Goal: Find specific page/section: Find specific page/section

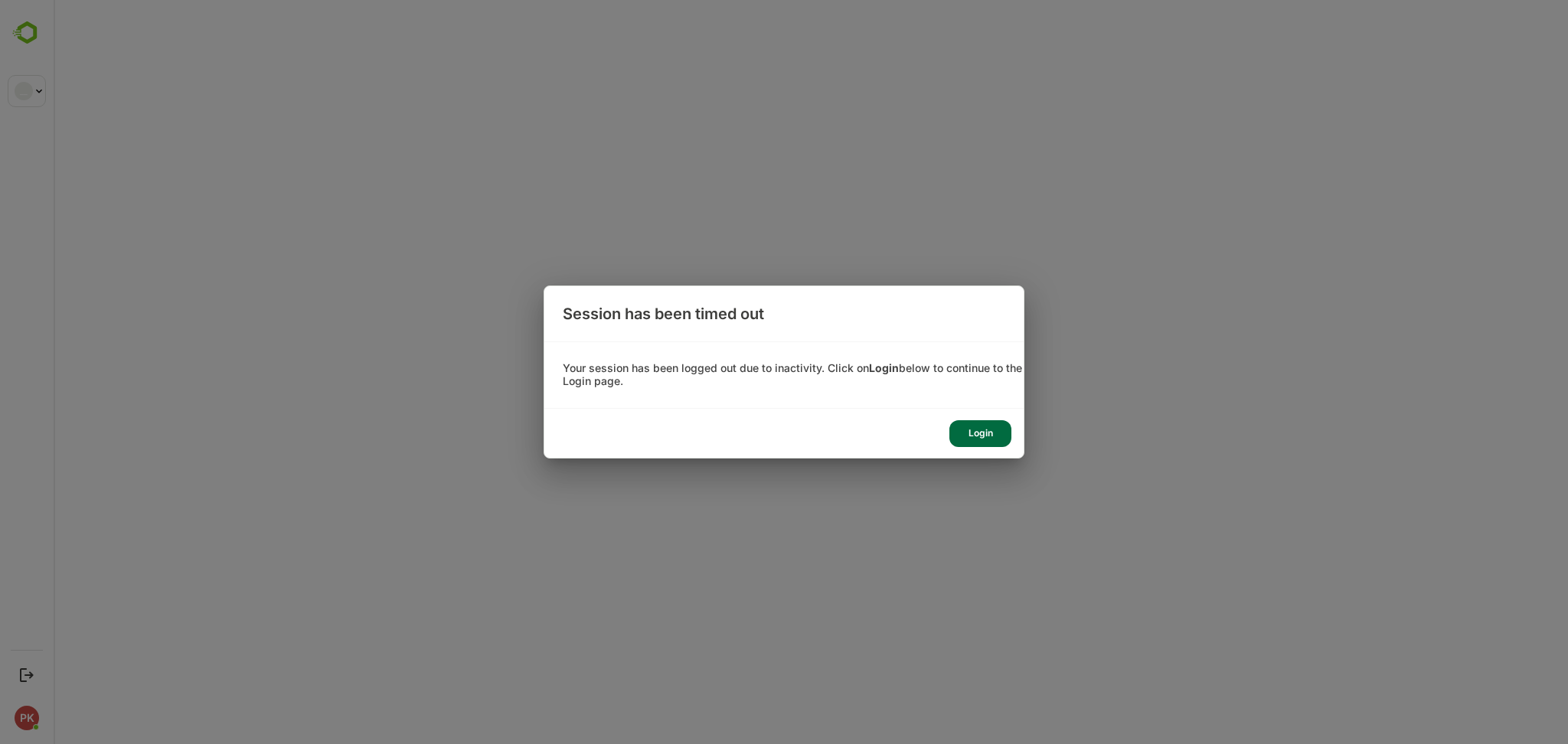
click at [966, 429] on div "Login" at bounding box center [981, 433] width 62 height 27
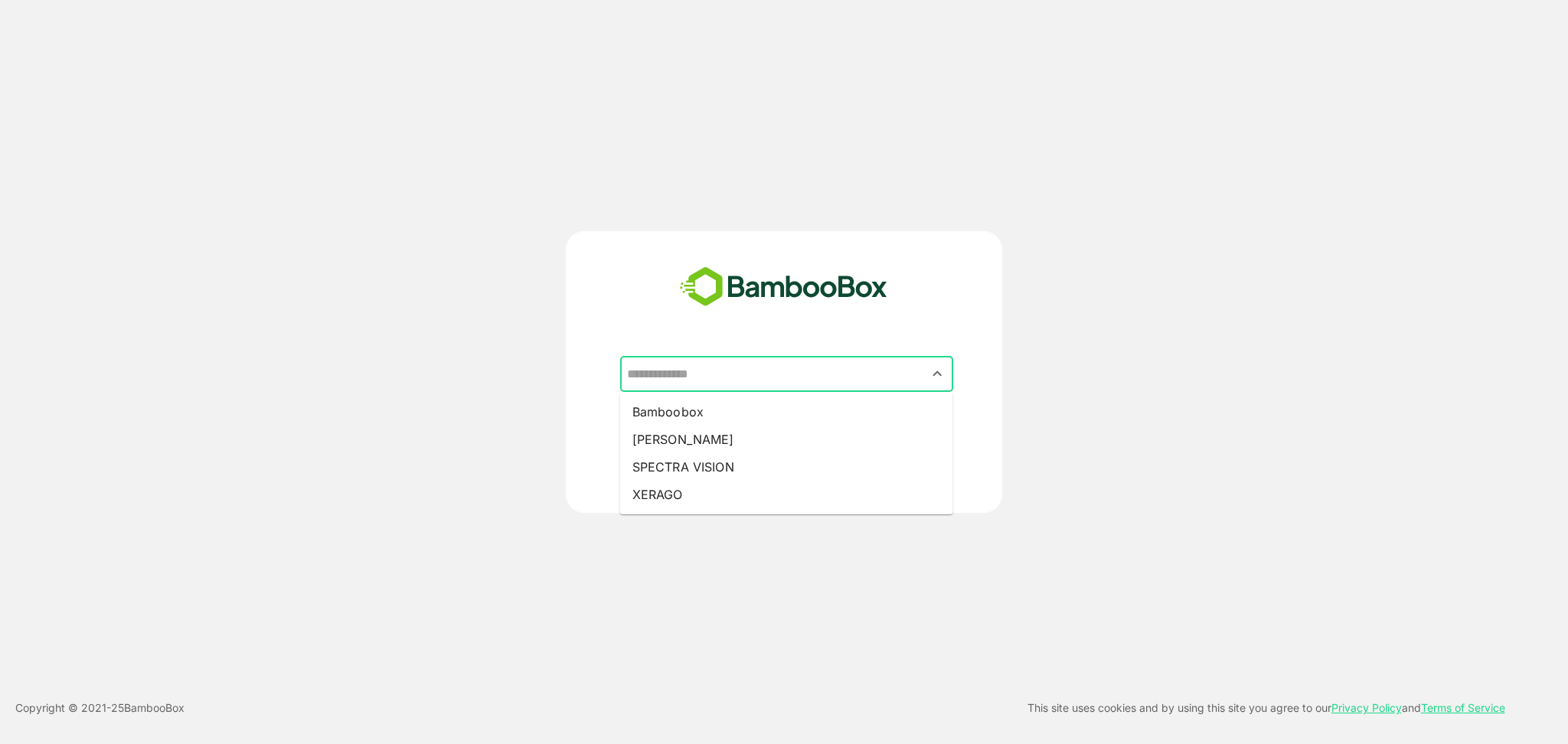
click at [697, 372] on input "text" at bounding box center [786, 374] width 327 height 29
click at [677, 430] on li "[PERSON_NAME]" at bounding box center [787, 439] width 333 height 27
type input "*****"
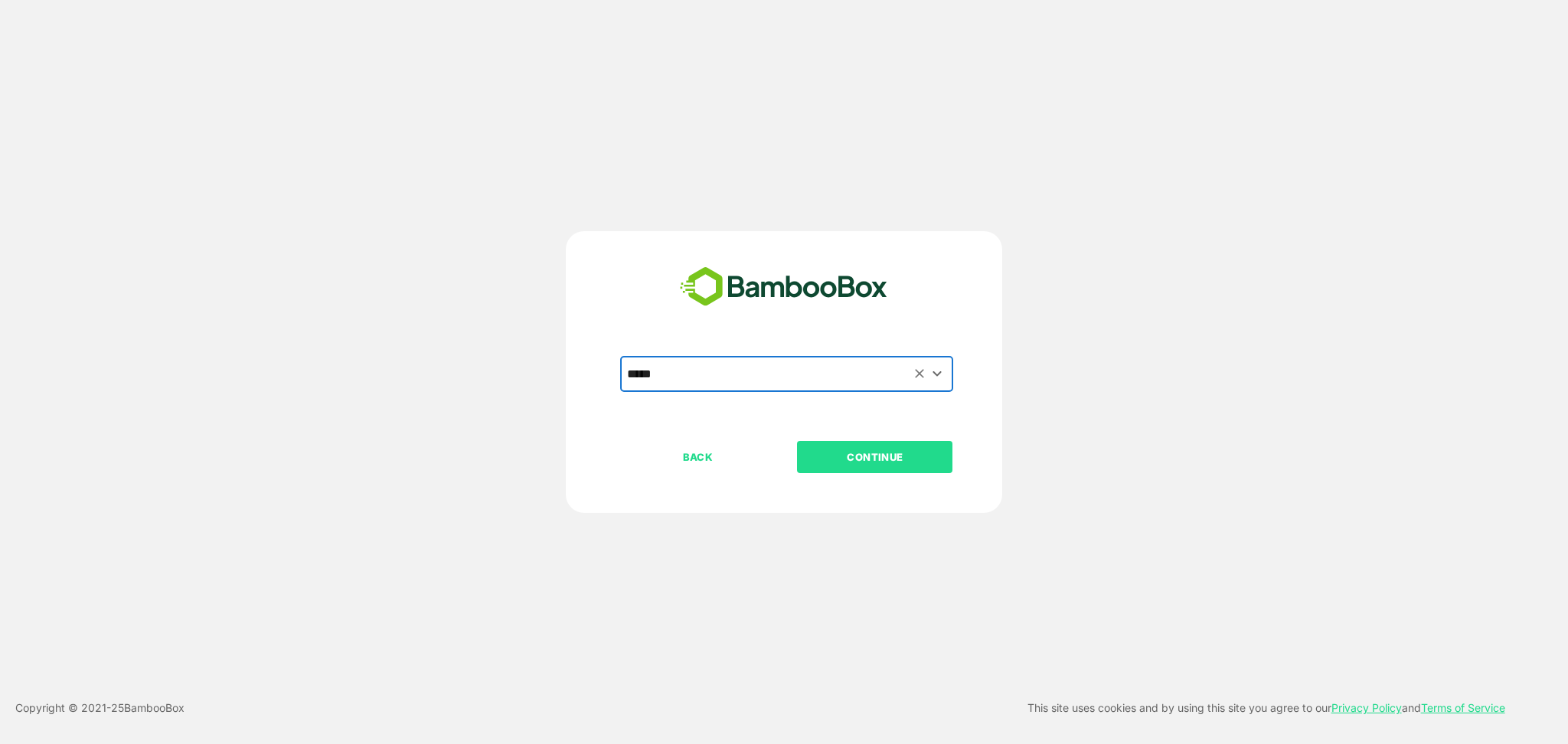
click at [851, 463] on p "CONTINUE" at bounding box center [875, 457] width 153 height 17
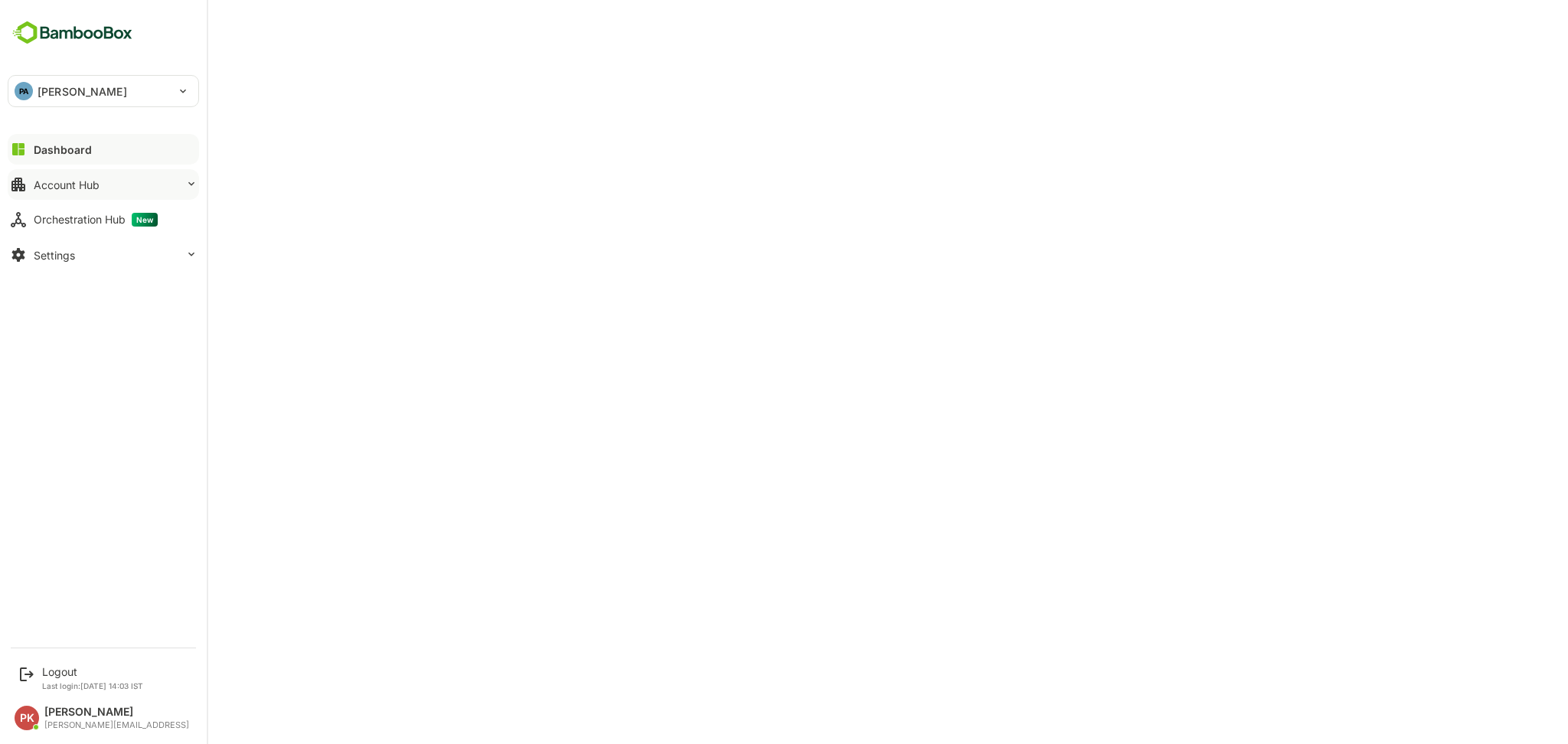
click at [67, 179] on div "Account Hub" at bounding box center [66, 185] width 66 height 13
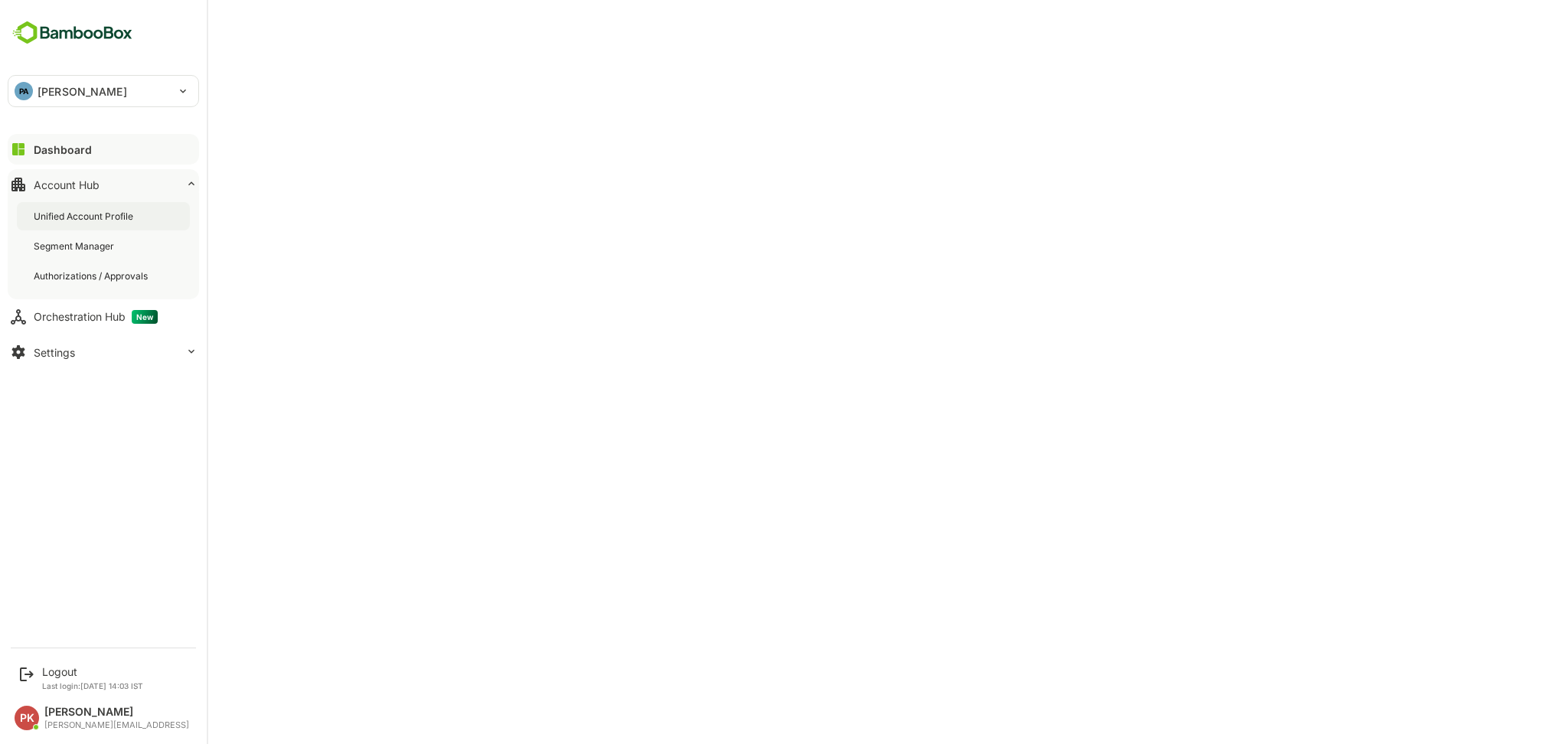
click at [88, 208] on div "Unified Account Profile" at bounding box center [104, 216] width 173 height 28
